Goal: Transaction & Acquisition: Purchase product/service

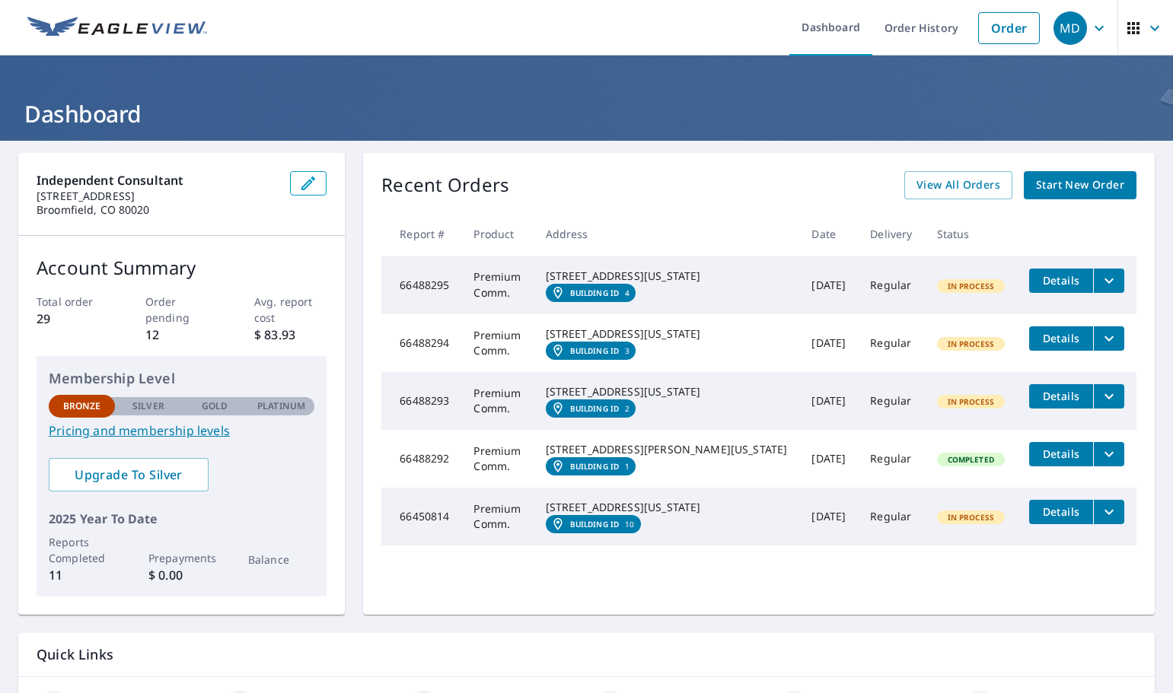
click at [1076, 180] on span "Start New Order" at bounding box center [1080, 185] width 88 height 19
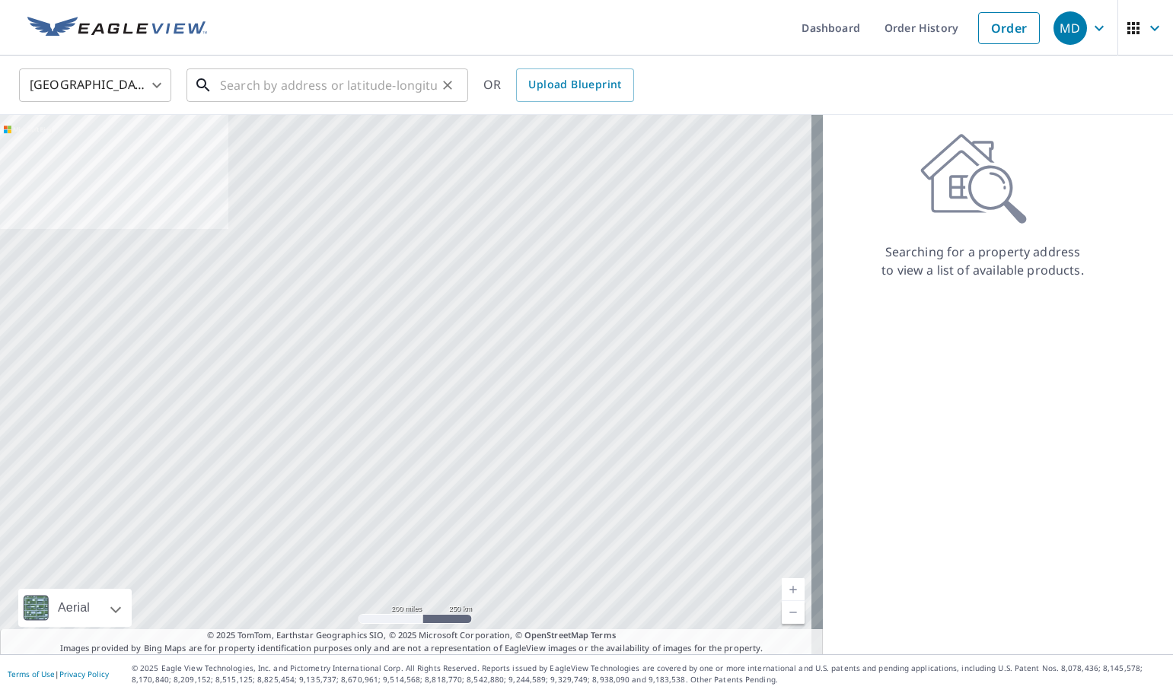
click at [254, 87] on input "text" at bounding box center [328, 85] width 217 height 43
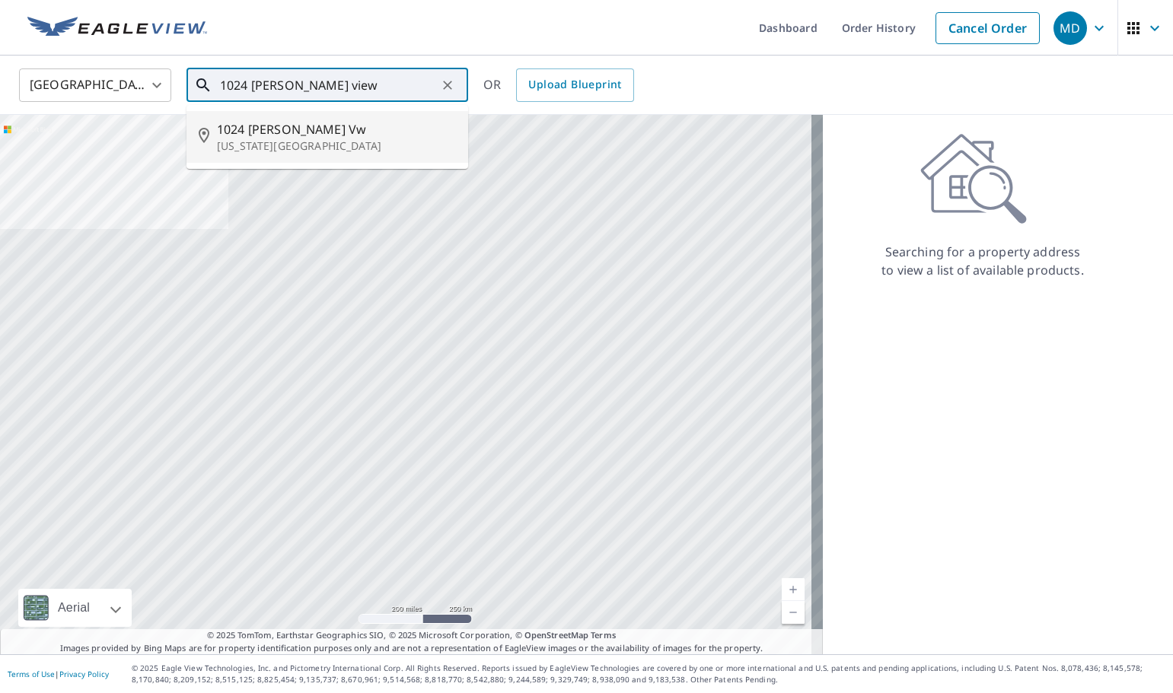
click at [280, 136] on span "1024 [PERSON_NAME] Vw" at bounding box center [336, 129] width 239 height 18
type input "[STREET_ADDRESS][PERSON_NAME][US_STATE]"
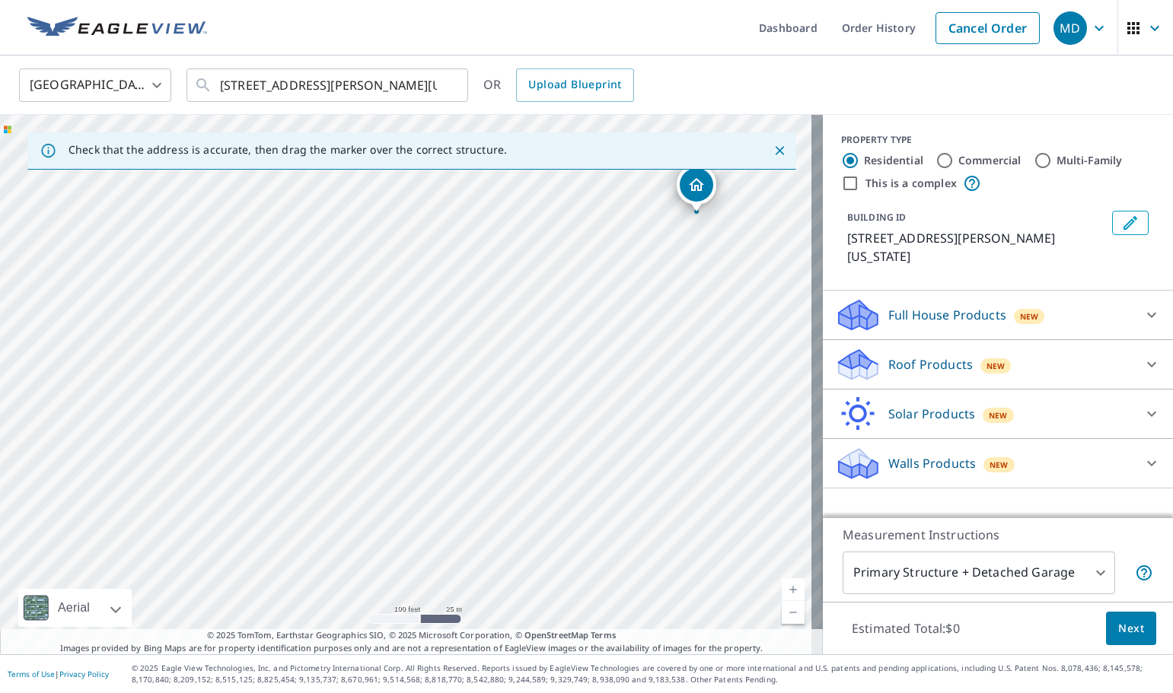
drag, startPoint x: 259, startPoint y: 524, endPoint x: 533, endPoint y: 421, distance: 292.1
click at [533, 421] on div "[STREET_ADDRESS][PERSON_NAME][US_STATE]" at bounding box center [411, 385] width 823 height 540
drag, startPoint x: 580, startPoint y: 327, endPoint x: 648, endPoint y: 449, distance: 139.7
click at [648, 449] on div "[STREET_ADDRESS][PERSON_NAME][US_STATE]" at bounding box center [411, 385] width 823 height 540
click at [578, 412] on div "[STREET_ADDRESS][PERSON_NAME][US_STATE]" at bounding box center [411, 385] width 823 height 540
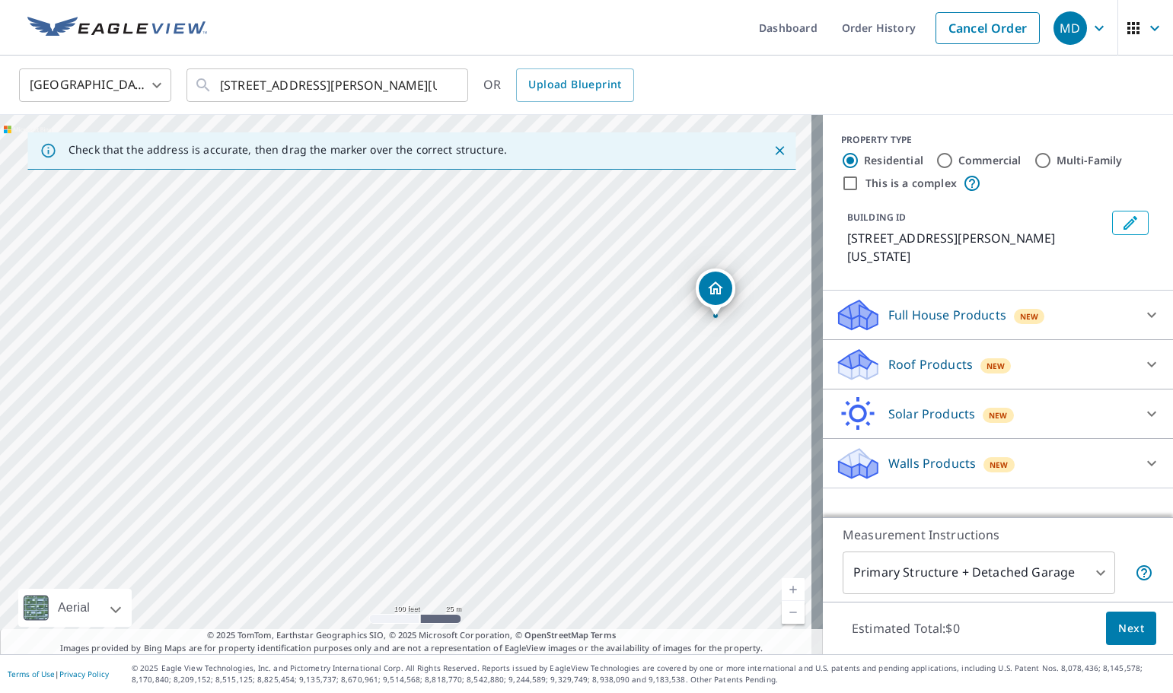
drag, startPoint x: 344, startPoint y: 501, endPoint x: 700, endPoint y: 409, distance: 367.8
click at [694, 419] on div "[STREET_ADDRESS][PERSON_NAME][US_STATE]" at bounding box center [411, 385] width 823 height 540
drag, startPoint x: 759, startPoint y: 279, endPoint x: 565, endPoint y: 358, distance: 209.6
click at [938, 366] on p "Roof Products" at bounding box center [930, 364] width 84 height 18
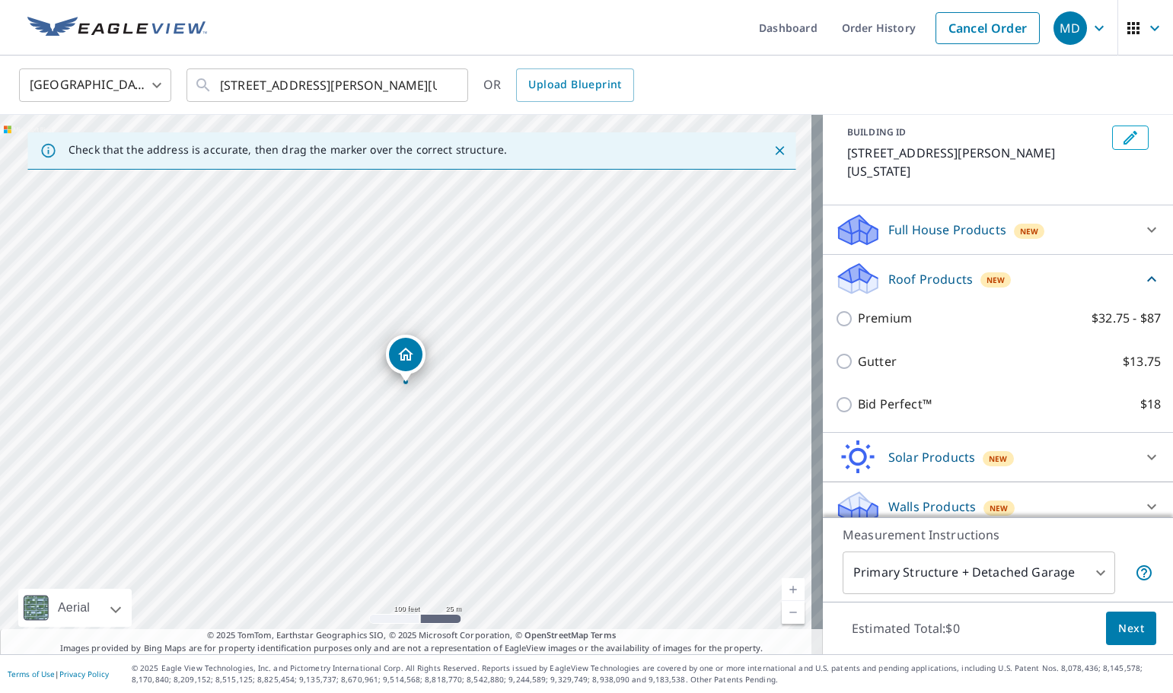
scroll to position [100, 0]
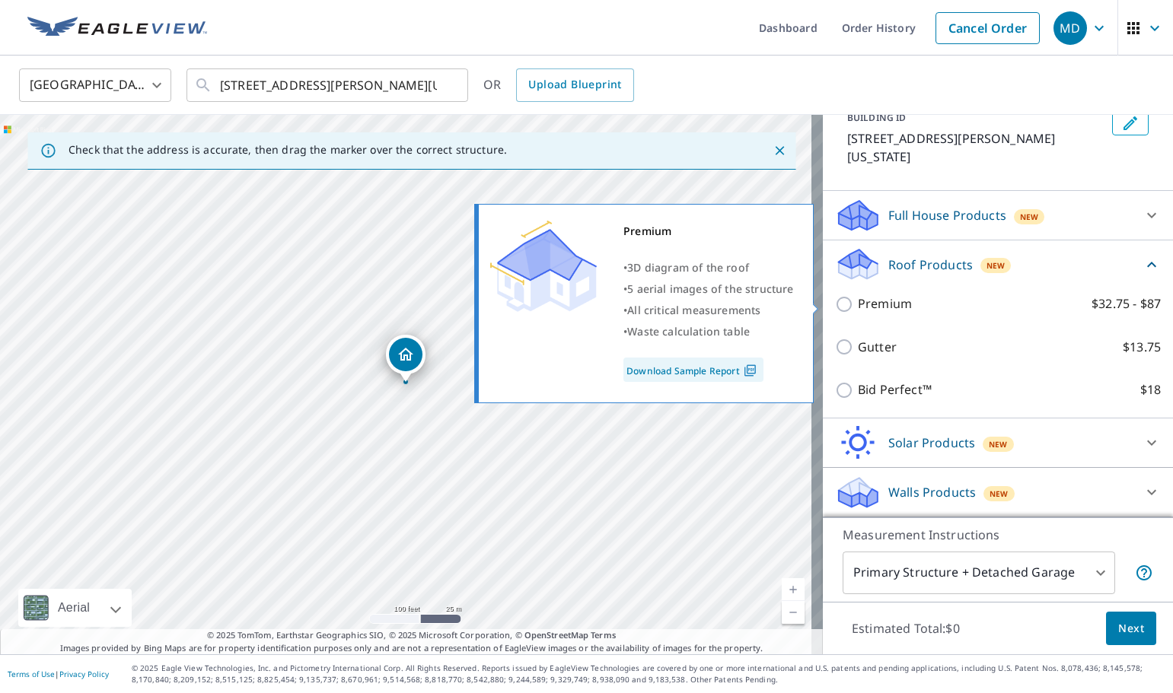
click at [835, 302] on input "Premium $32.75 - $87" at bounding box center [846, 304] width 23 height 18
checkbox input "true"
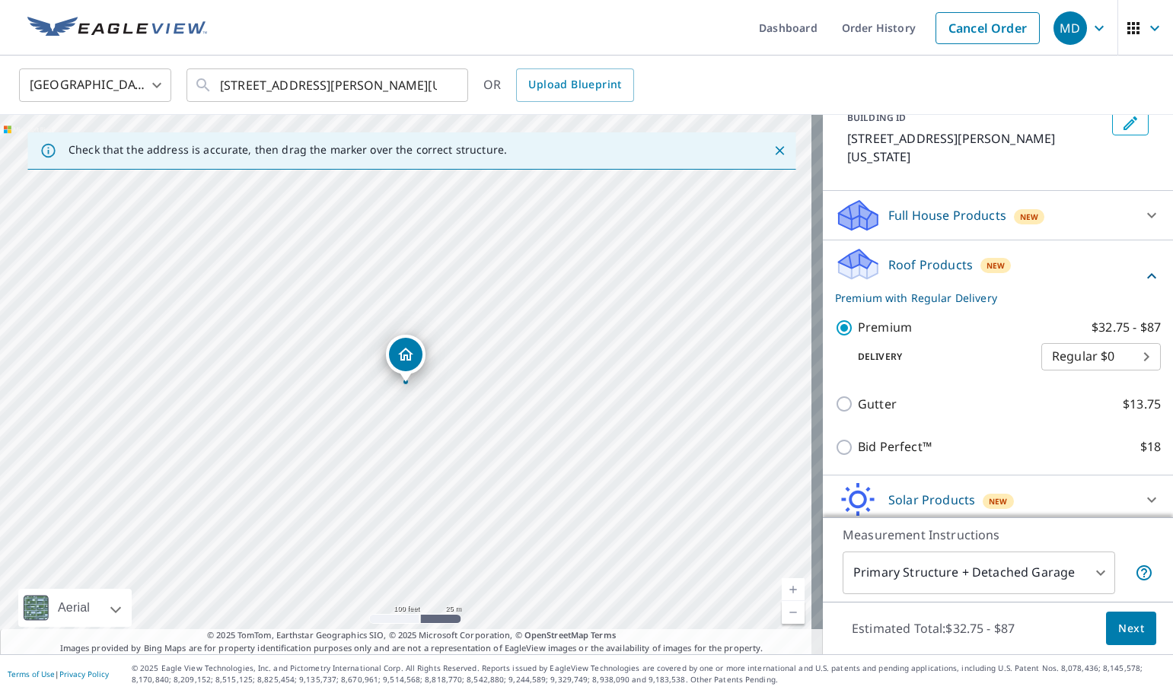
click at [1076, 569] on body "MD MD Dashboard Order History Cancel Order MD [GEOGRAPHIC_DATA] [GEOGRAPHIC_DAT…" at bounding box center [586, 346] width 1173 height 693
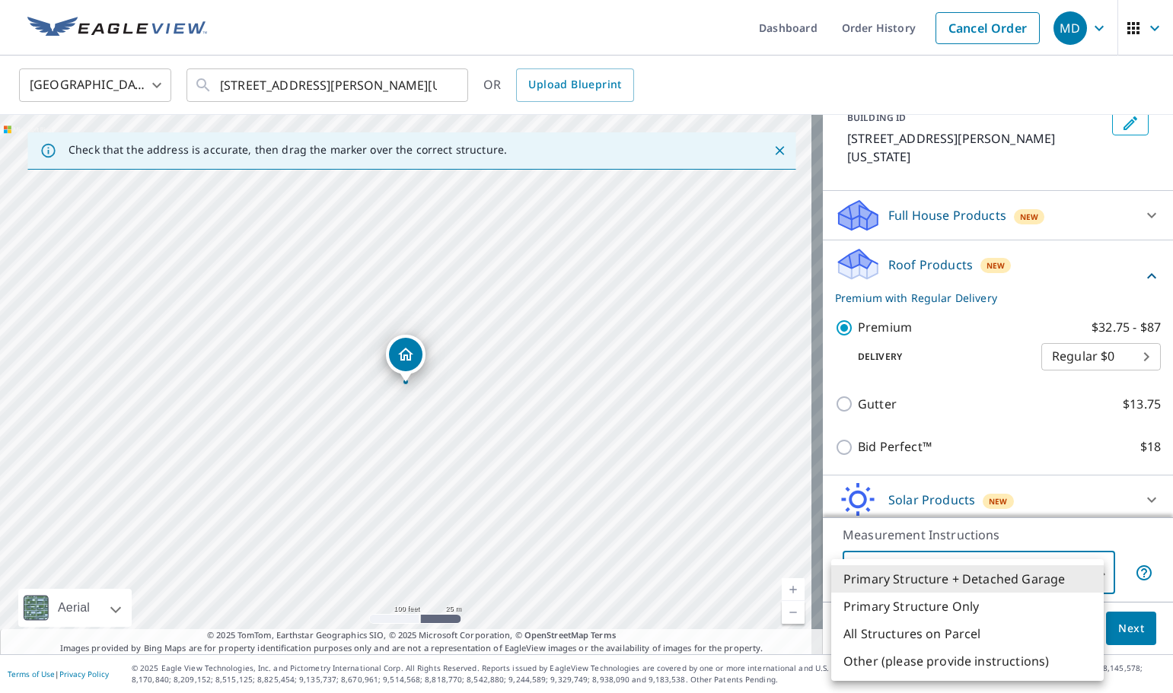
click at [956, 603] on li "Primary Structure Only" at bounding box center [967, 606] width 272 height 27
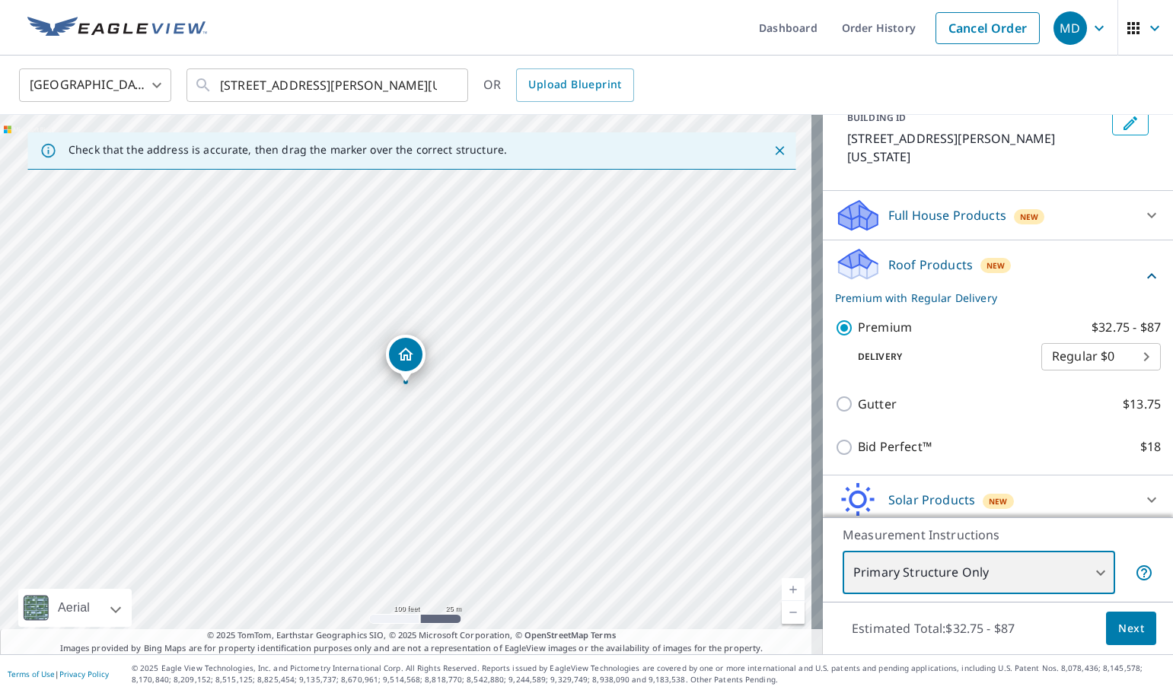
type input "2"
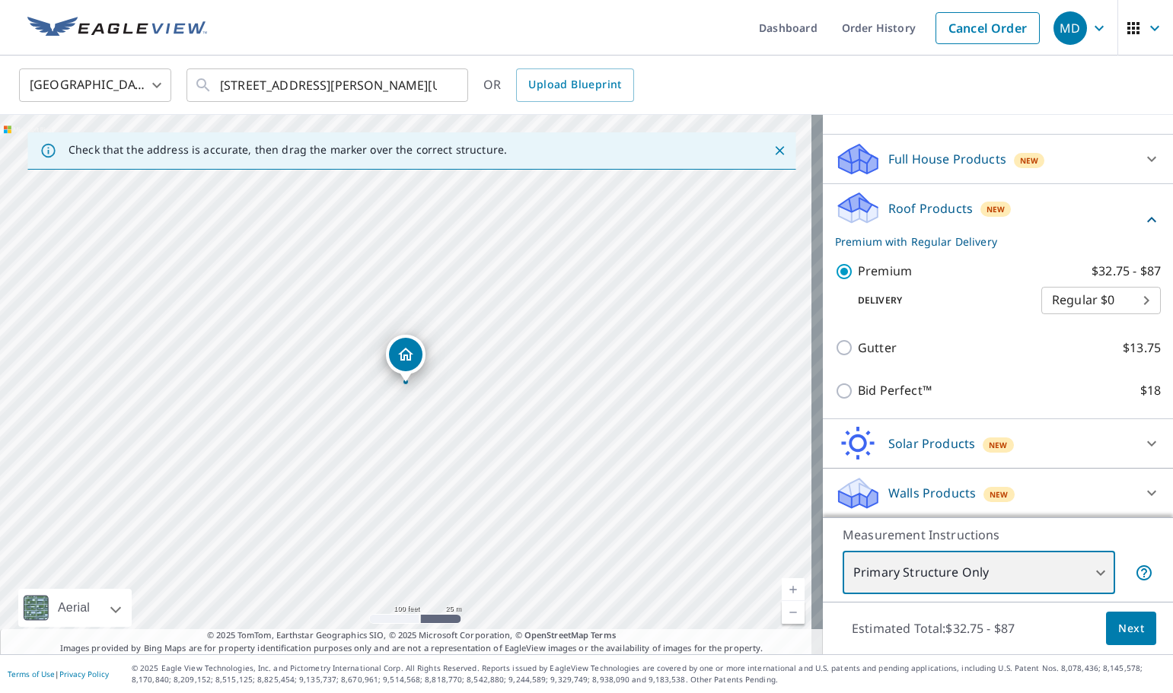
scroll to position [157, 0]
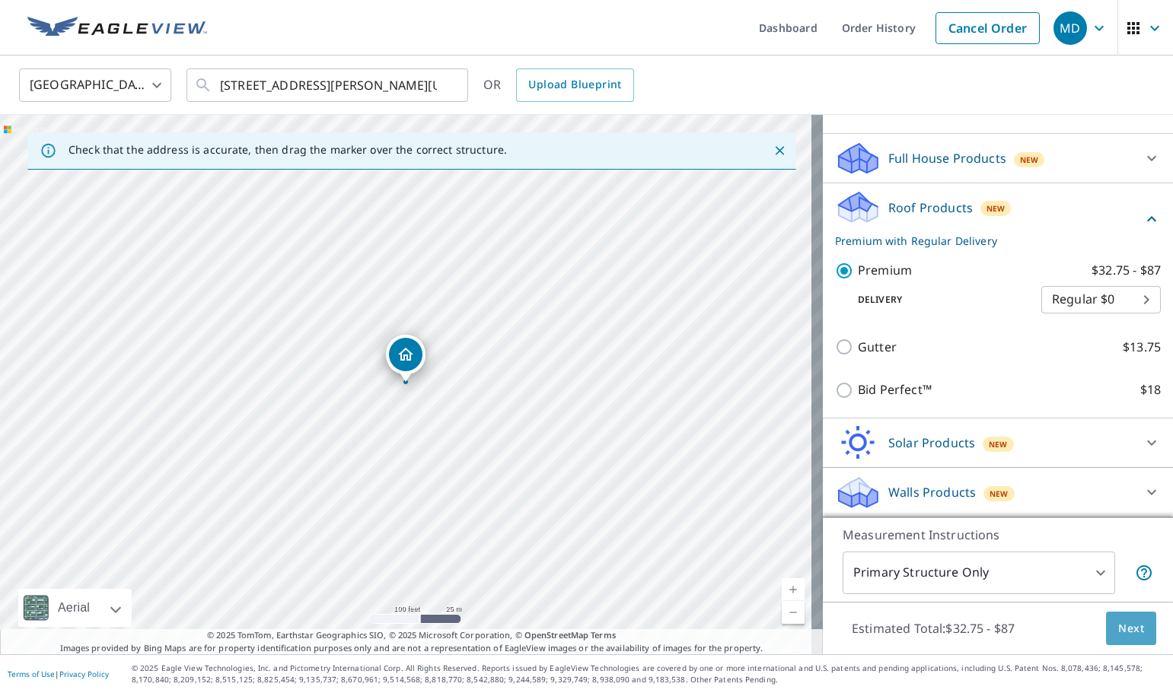
click at [1122, 631] on span "Next" at bounding box center [1131, 628] width 26 height 19
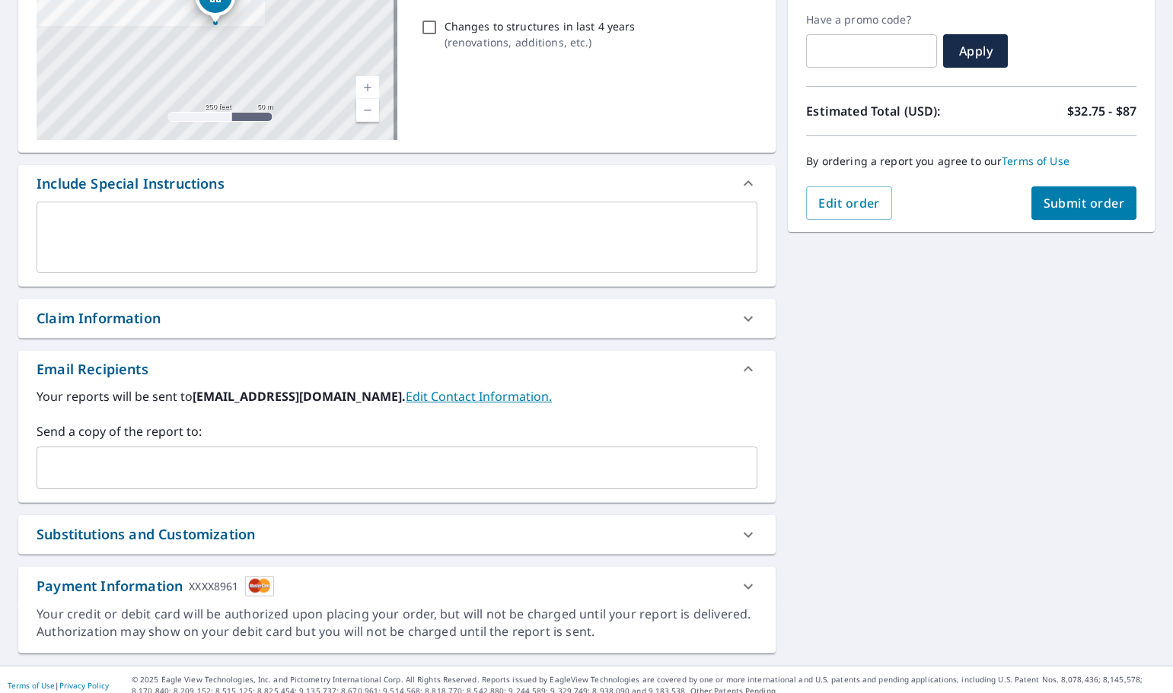
scroll to position [265, 0]
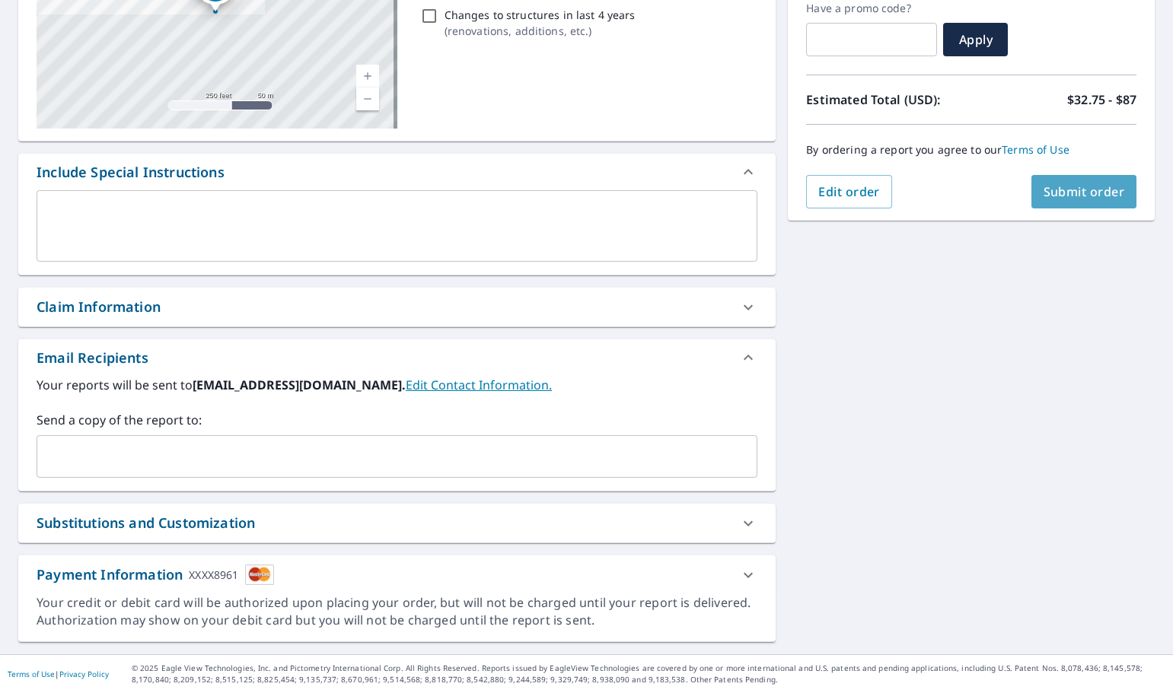
click at [1066, 188] on span "Submit order" at bounding box center [1083, 191] width 81 height 17
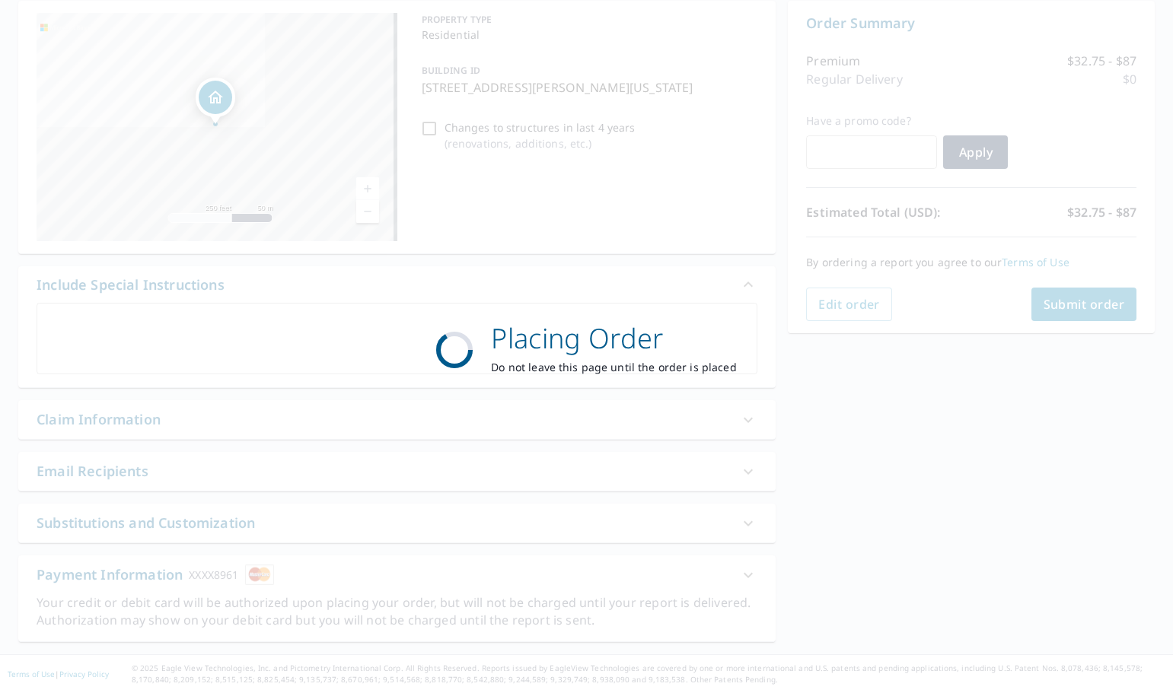
scroll to position [152, 0]
